Goal: Find specific page/section: Find specific page/section

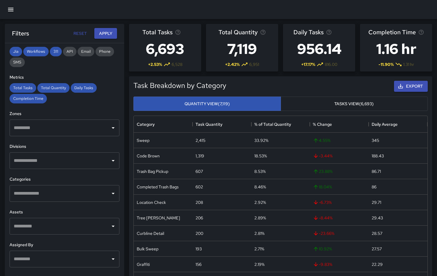
scroll to position [107, 0]
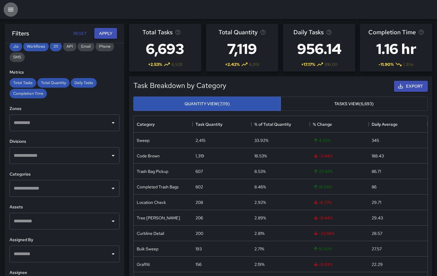
click at [10, 11] on icon "button" at bounding box center [10, 10] width 5 height 4
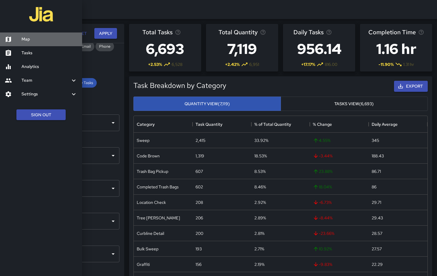
click at [33, 42] on h6 "Map" at bounding box center [49, 39] width 56 height 7
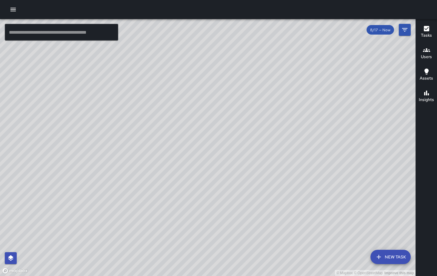
drag, startPoint x: 349, startPoint y: 90, endPoint x: 273, endPoint y: 150, distance: 96.8
click at [274, 150] on div "© Mapbox © OpenStreetMap Improve this map" at bounding box center [208, 147] width 416 height 257
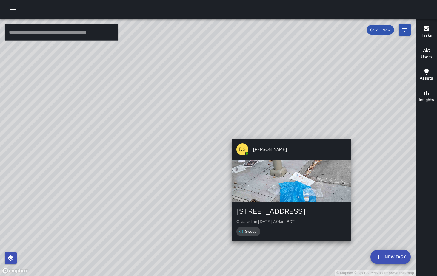
click at [289, 134] on div "© Mapbox © OpenStreetMap Improve this map DS [PERSON_NAME] [STREET_ADDRESS] Cre…" at bounding box center [208, 147] width 416 height 257
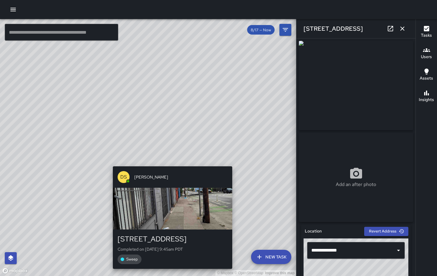
click at [170, 160] on div "© Mapbox © OpenStreetMap Improve this map DS [PERSON_NAME] [STREET_ADDRESS] Com…" at bounding box center [148, 147] width 296 height 257
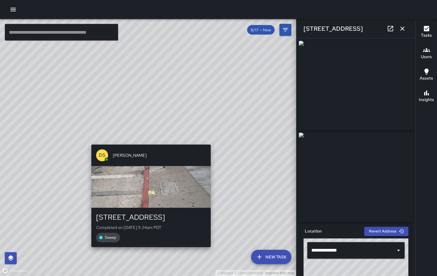
click at [148, 139] on div "© Mapbox © OpenStreetMap Improve this map DS [PERSON_NAME] [STREET_ADDRESS] Com…" at bounding box center [148, 147] width 296 height 257
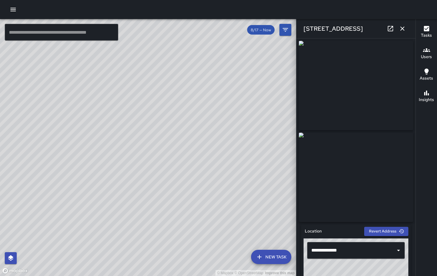
click at [91, 75] on div "© Mapbox © OpenStreetMap Improve this map DS [PERSON_NAME] Completed on [DATE] …" at bounding box center [148, 147] width 296 height 257
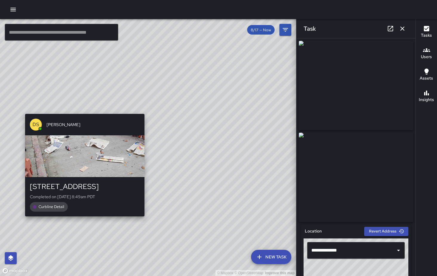
click at [82, 109] on div "© Mapbox © OpenStreetMap Improve this map DS [PERSON_NAME] [STREET_ADDRESS] Com…" at bounding box center [148, 147] width 296 height 257
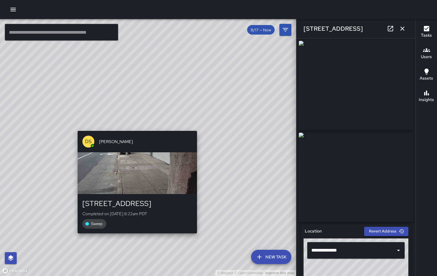
click at [136, 126] on div "© Mapbox © OpenStreetMap Improve this map DS [PERSON_NAME] [STREET_ADDRESS] Com…" at bounding box center [148, 147] width 296 height 257
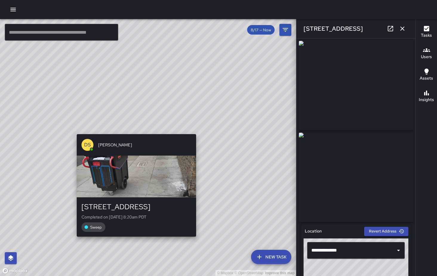
click at [135, 131] on div "© Mapbox © OpenStreetMap Improve this map DS [PERSON_NAME] [STREET_ADDRESS] Com…" at bounding box center [148, 147] width 296 height 257
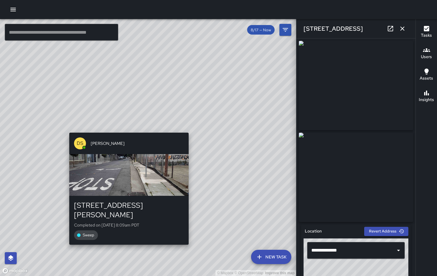
click at [129, 130] on div "© Mapbox © OpenStreetMap Improve this map DS [PERSON_NAME] [STREET_ADDRESS][PER…" at bounding box center [148, 147] width 296 height 257
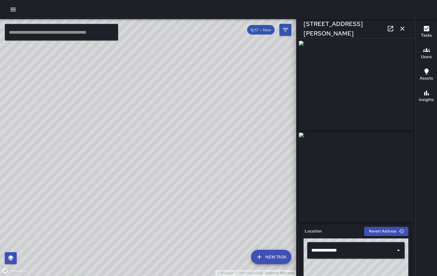
click at [124, 126] on div "© Mapbox © OpenStreetMap Improve this map DS [PERSON_NAME] [STREET_ADDRESS] Com…" at bounding box center [148, 147] width 296 height 257
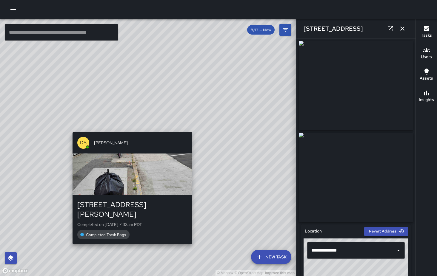
click at [130, 127] on div "© Mapbox © OpenStreetMap Improve this map DS [PERSON_NAME] [STREET_ADDRESS][PER…" at bounding box center [148, 147] width 296 height 257
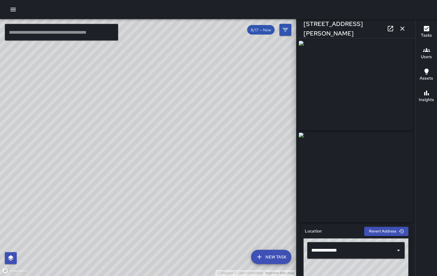
click at [93, 118] on div "© Mapbox © OpenStreetMap Improve this map DS [PERSON_NAME] [STREET_ADDRESS] Com…" at bounding box center [148, 147] width 296 height 257
click at [103, 178] on div "© Mapbox © OpenStreetMap Improve this map DS [PERSON_NAME] [STREET_ADDRESS][PER…" at bounding box center [148, 147] width 296 height 257
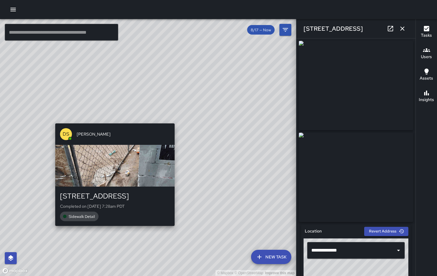
click at [177, 120] on div "© Mapbox © OpenStreetMap Improve this map DS [PERSON_NAME] [STREET_ADDRESS][PER…" at bounding box center [148, 147] width 296 height 257
type input "**********"
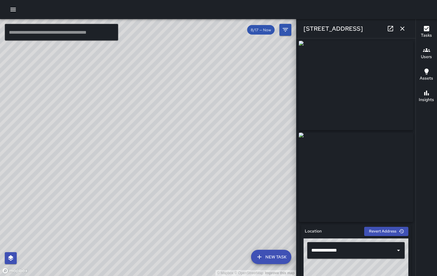
drag, startPoint x: 94, startPoint y: 239, endPoint x: 150, endPoint y: 73, distance: 175.1
click at [150, 73] on div "© Mapbox © OpenStreetMap Improve this map" at bounding box center [148, 147] width 296 height 257
click at [147, 164] on div "© Mapbox © OpenStreetMap Improve this map [PERSON_NAME] [STREET_ADDRESS][PERSON…" at bounding box center [148, 147] width 296 height 257
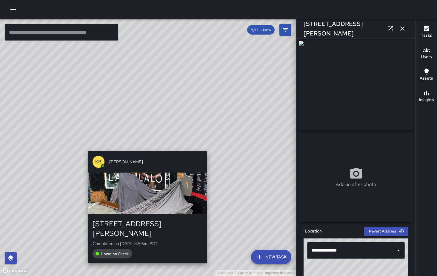
click at [144, 149] on div "© Mapbox © OpenStreetMap Improve this map KB [PERSON_NAME] [STREET_ADDRESS][PER…" at bounding box center [148, 147] width 296 height 257
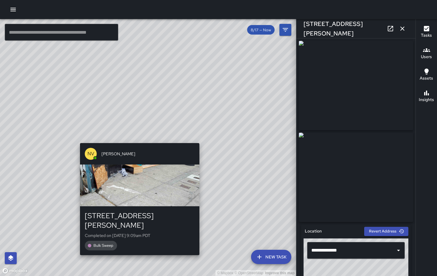
click at [139, 139] on div "© Mapbox © OpenStreetMap Improve this map NV [PERSON_NAME] [STREET_ADDRESS][PER…" at bounding box center [148, 147] width 296 height 257
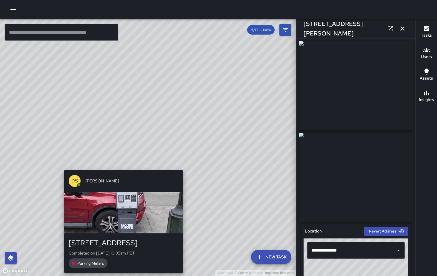
click at [122, 167] on div "© Mapbox © OpenStreetMap Improve this map DS [PERSON_NAME] [STREET_ADDRESS] Com…" at bounding box center [148, 147] width 296 height 257
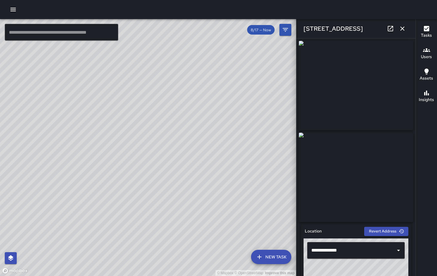
click at [144, 140] on div "© Mapbox © OpenStreetMap Improve this map DS [PERSON_NAME] [STREET_ADDRESS] Com…" at bounding box center [148, 147] width 296 height 257
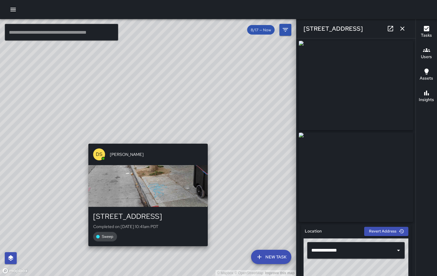
type input "**********"
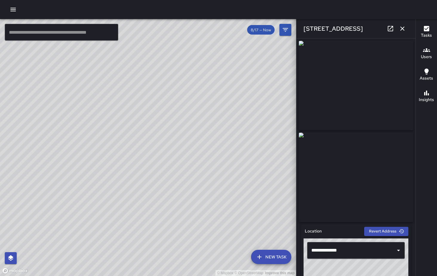
click at [131, 129] on div "© Mapbox © OpenStreetMap Improve this map DS [PERSON_NAME] [STREET_ADDRESS][PER…" at bounding box center [148, 147] width 296 height 257
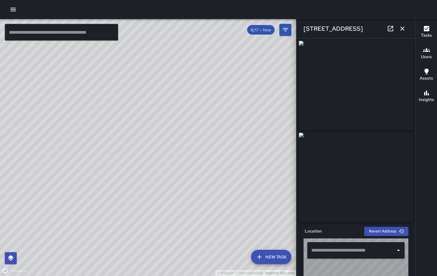
type input "**********"
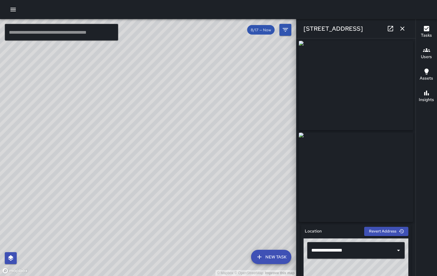
drag, startPoint x: 115, startPoint y: 179, endPoint x: 182, endPoint y: 114, distance: 92.9
click at [182, 114] on div "© Mapbox © OpenStreetMap Improve this map" at bounding box center [148, 147] width 296 height 257
click at [404, 27] on icon "button" at bounding box center [402, 28] width 7 height 7
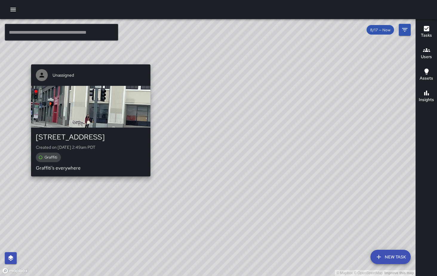
click at [88, 179] on div "© Mapbox © OpenStreetMap Improve this map Unassigned [STREET_ADDRESS] Created o…" at bounding box center [208, 147] width 416 height 257
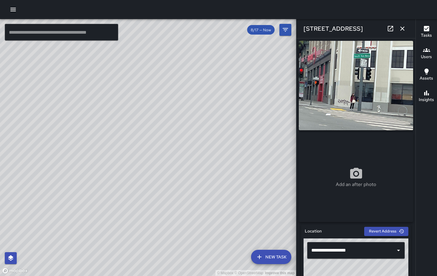
click at [275, 145] on div "© Mapbox © OpenStreetMap Improve this map Unassigned [STREET_ADDRESS] Created o…" at bounding box center [148, 147] width 296 height 257
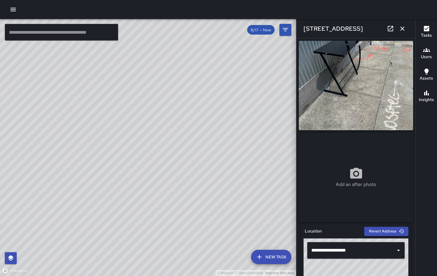
drag, startPoint x: 211, startPoint y: 73, endPoint x: 159, endPoint y: 115, distance: 66.5
click at [159, 115] on div "© Mapbox © OpenStreetMap Improve this map" at bounding box center [148, 147] width 296 height 257
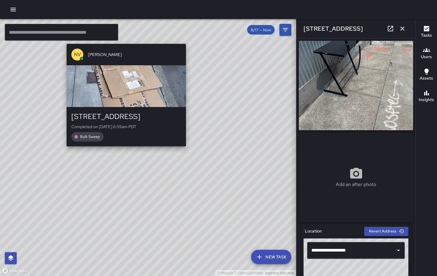
click at [189, 40] on div "© Mapbox © OpenStreetMap Improve this map NV [PERSON_NAME] [STREET_ADDRESS][PER…" at bounding box center [148, 147] width 296 height 257
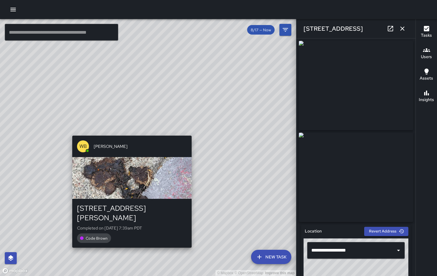
click at [194, 130] on div "© Mapbox © OpenStreetMap Improve this map WB [PERSON_NAME] [STREET_ADDRESS][PER…" at bounding box center [148, 147] width 296 height 257
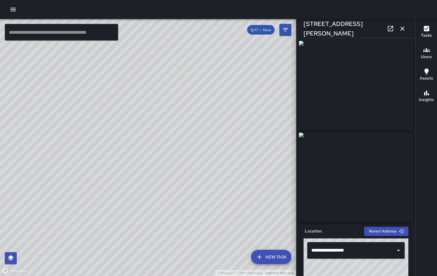
click at [402, 26] on icon "button" at bounding box center [402, 28] width 7 height 7
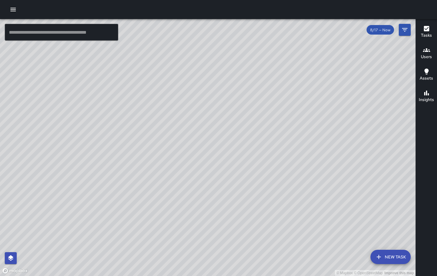
drag, startPoint x: 277, startPoint y: 102, endPoint x: 120, endPoint y: 85, distance: 157.4
click at [120, 85] on div "© Mapbox © OpenStreetMap Improve this map" at bounding box center [208, 147] width 416 height 257
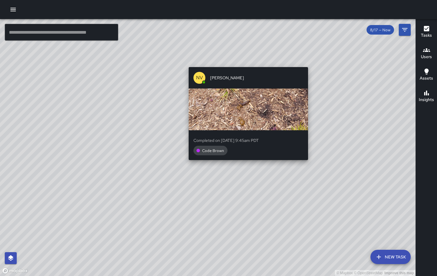
click at [246, 173] on div "© Mapbox © OpenStreetMap Improve this map NV [PERSON_NAME] Completed on [DATE] …" at bounding box center [208, 147] width 416 height 257
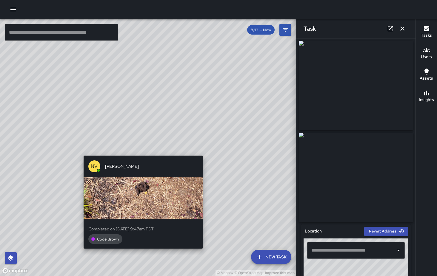
click at [142, 151] on div "© Mapbox © OpenStreetMap Improve this map NV [PERSON_NAME] Completed on [DATE] …" at bounding box center [148, 147] width 296 height 257
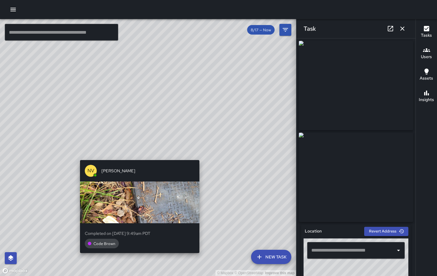
click at [139, 157] on div "© Mapbox © OpenStreetMap Improve this map NV [PERSON_NAME] Completed on [DATE] …" at bounding box center [148, 147] width 296 height 257
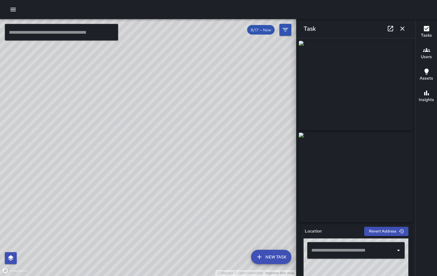
click at [156, 142] on div "© Mapbox © OpenStreetMap Improve this map NV [PERSON_NAME] Completed on [DATE] …" at bounding box center [148, 147] width 296 height 257
click at [158, 139] on div "© Mapbox © OpenStreetMap Improve this map NV [PERSON_NAME] Completed on [DATE] …" at bounding box center [148, 147] width 296 height 257
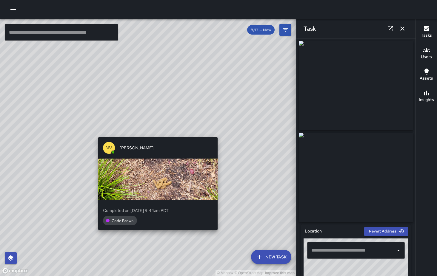
click at [156, 130] on div "© Mapbox © OpenStreetMap Improve this map NV [PERSON_NAME] Completed on [DATE] …" at bounding box center [148, 147] width 296 height 257
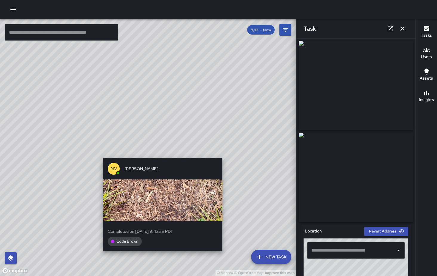
click at [160, 153] on div "© Mapbox © OpenStreetMap Improve this map NV [PERSON_NAME] Completed on [DATE] …" at bounding box center [148, 147] width 296 height 257
click at [161, 153] on div "© Mapbox © OpenStreetMap Improve this map NV [PERSON_NAME] Completed on [DATE] …" at bounding box center [148, 147] width 296 height 257
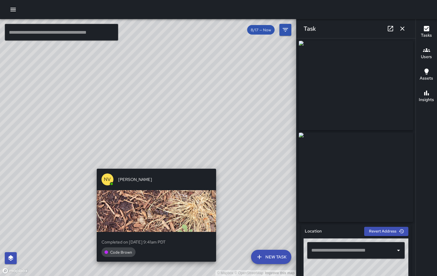
click at [155, 164] on div "© Mapbox © OpenStreetMap Improve this map NV [PERSON_NAME] Completed on [DATE] …" at bounding box center [148, 147] width 296 height 257
type input "**********"
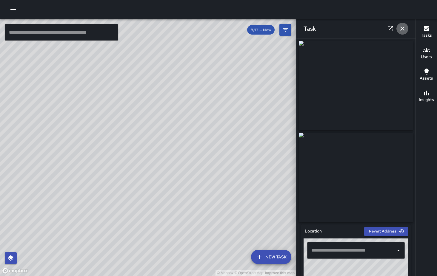
click at [404, 30] on icon "button" at bounding box center [402, 28] width 7 height 7
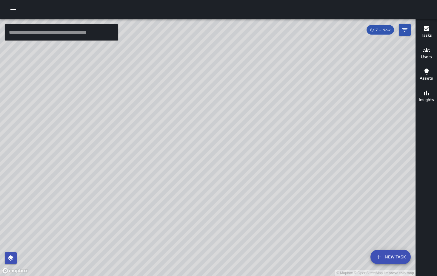
click at [66, 126] on div "© Mapbox © OpenStreetMap Improve this map" at bounding box center [208, 147] width 416 height 257
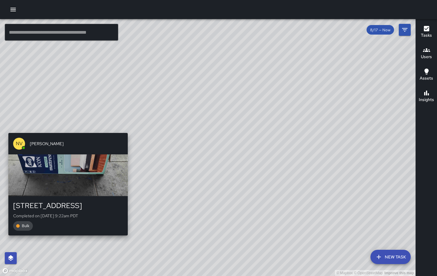
click at [66, 130] on div "© Mapbox © OpenStreetMap Improve this map NV [PERSON_NAME] [GEOGRAPHIC_DATA] Co…" at bounding box center [208, 147] width 416 height 257
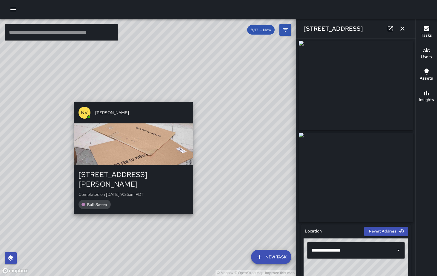
click at [195, 99] on div "© Mapbox © OpenStreetMap Improve this map NV [PERSON_NAME] [STREET_ADDRESS][PER…" at bounding box center [148, 147] width 296 height 257
type input "**********"
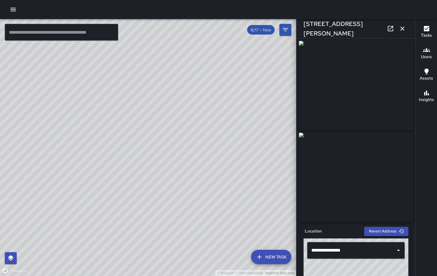
click at [71, 71] on div "© Mapbox © OpenStreetMap Improve this map" at bounding box center [148, 147] width 296 height 257
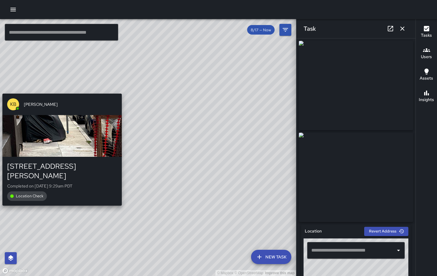
click at [61, 90] on div "© Mapbox © OpenStreetMap Improve this map KB [PERSON_NAME] [STREET_ADDRESS][PER…" at bounding box center [148, 147] width 296 height 257
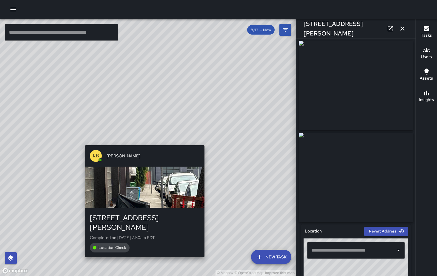
click at [142, 140] on div "© Mapbox © OpenStreetMap Improve this map KB [PERSON_NAME] [STREET_ADDRESS][PER…" at bounding box center [148, 147] width 296 height 257
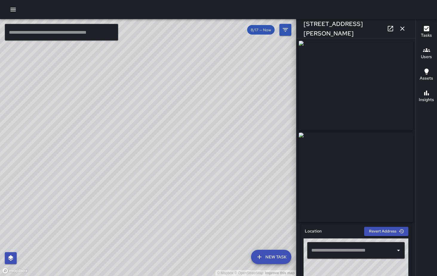
click at [133, 139] on div "© Mapbox © OpenStreetMap Improve this map [PERSON_NAME] [STREET_ADDRESS][PERSON…" at bounding box center [148, 147] width 296 height 257
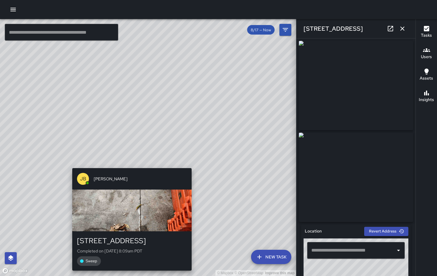
click at [134, 164] on div "© Mapbox © OpenStreetMap Improve this map [PERSON_NAME] [STREET_ADDRESS][PERSON…" at bounding box center [148, 147] width 296 height 257
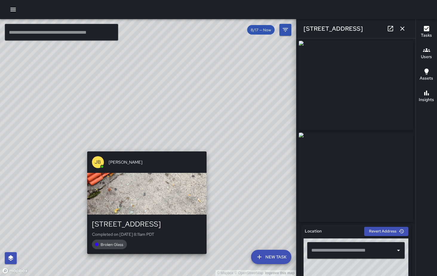
click at [143, 150] on div "[PERSON_NAME] [STREET_ADDRESS][PERSON_NAME] Completed on [DATE] 8:11am PDT Brok…" at bounding box center [147, 202] width 124 height 107
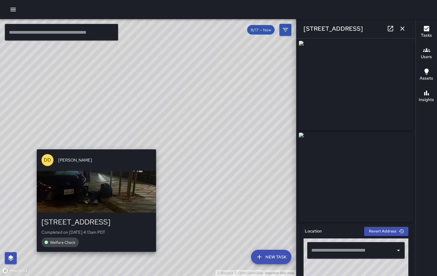
click at [98, 144] on div "© Mapbox © OpenStreetMap Improve this map DD Diego [GEOGRAPHIC_DATA][PERSON_NAM…" at bounding box center [148, 147] width 296 height 257
type input "**********"
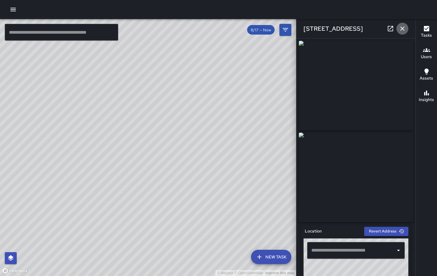
click at [403, 30] on icon "button" at bounding box center [402, 28] width 7 height 7
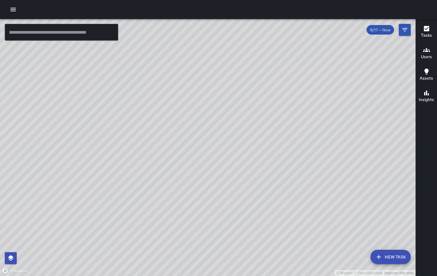
click at [28, 73] on div "© Mapbox © OpenStreetMap Improve this map Unassigned [STREET_ADDRESS] Completed…" at bounding box center [208, 147] width 416 height 257
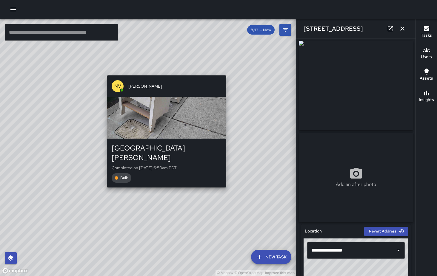
click at [167, 118] on div "button" at bounding box center [166, 118] width 119 height 42
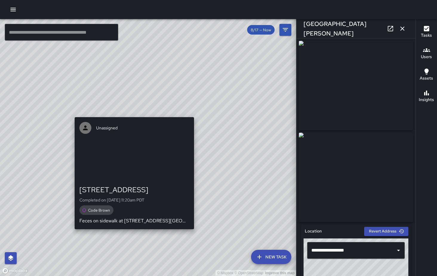
click at [132, 113] on div "© Mapbox © OpenStreetMap Improve this map Unassigned [STREET_ADDRESS] Completed…" at bounding box center [148, 147] width 296 height 257
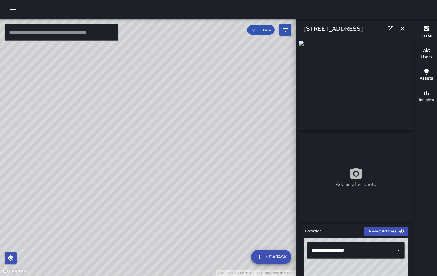
click at [89, 200] on div "© Mapbox © OpenStreetMap Improve this map Unassigned [STREET_ADDRESS] Created o…" at bounding box center [148, 147] width 296 height 257
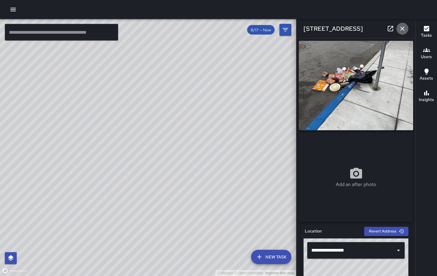
click at [401, 31] on icon "button" at bounding box center [402, 29] width 4 height 4
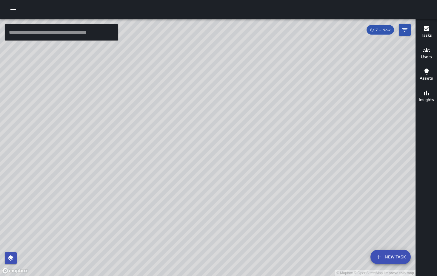
click at [13, 7] on icon "button" at bounding box center [13, 9] width 7 height 7
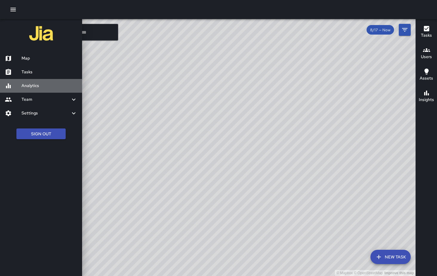
click at [40, 86] on h6 "Analytics" at bounding box center [49, 86] width 56 height 7
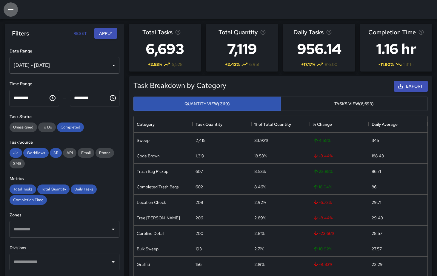
click at [13, 8] on icon "button" at bounding box center [10, 10] width 5 height 4
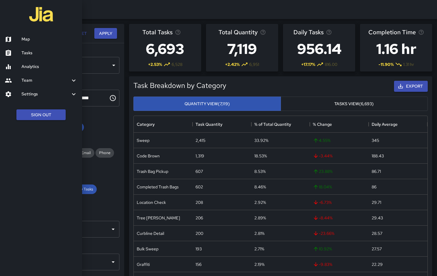
click at [139, 11] on div at bounding box center [218, 138] width 437 height 276
